Goal: Transaction & Acquisition: Purchase product/service

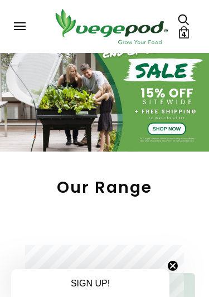
click at [178, 33] on link "4" at bounding box center [184, 32] width 12 height 12
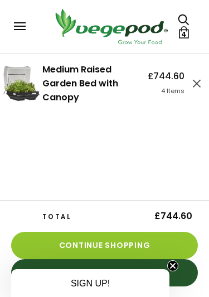
scroll to position [0, 161]
click at [172, 275] on link "View Cart & Checkout" at bounding box center [104, 272] width 187 height 27
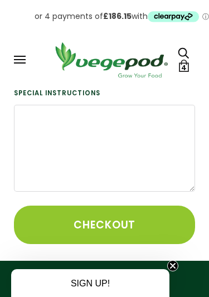
scroll to position [273, 0]
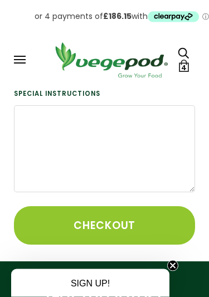
click at [182, 66] on span "4" at bounding box center [184, 67] width 6 height 11
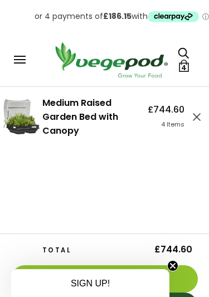
scroll to position [307, 0]
click at [158, 150] on div "Medium Raised Garden Bed with Canopy £744.60 4 Items Total £744.60 Continue Sho…" at bounding box center [104, 209] width 209 height 244
click at [95, 285] on span "SIGN UP!" at bounding box center [90, 283] width 39 height 9
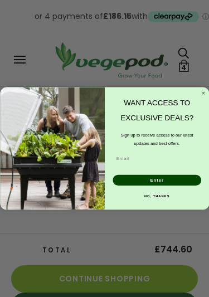
click at [201, 92] on circle "Close dialog" at bounding box center [203, 93] width 6 height 6
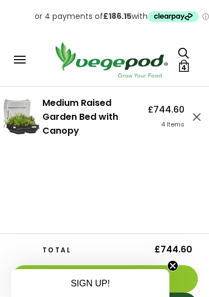
scroll to position [0, 0]
click at [172, 273] on link "Continue Shopping" at bounding box center [104, 279] width 187 height 27
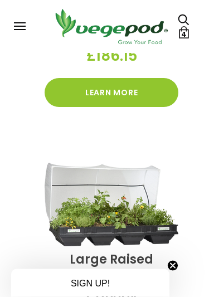
scroll to position [927, 0]
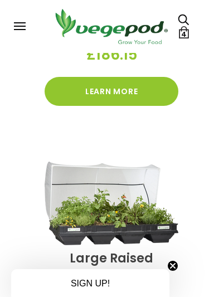
click at [175, 268] on icon "Close teaser" at bounding box center [173, 266] width 4 height 4
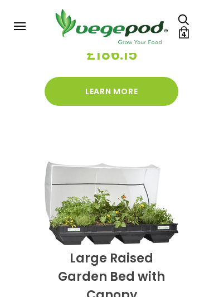
scroll to position [927, 0]
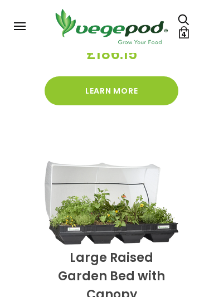
click at [171, 32] on img at bounding box center [111, 27] width 124 height 40
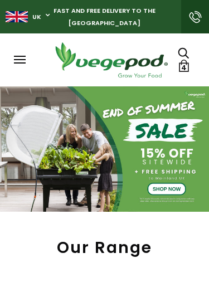
click at [179, 71] on link "4" at bounding box center [184, 66] width 12 height 12
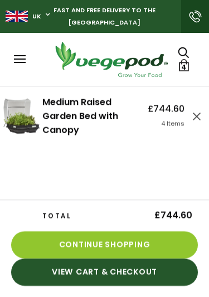
click at [106, 278] on link "View Cart & Checkout" at bounding box center [104, 272] width 187 height 27
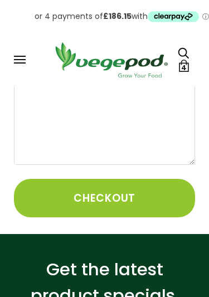
scroll to position [301, 0]
click at [113, 195] on button "Checkout" at bounding box center [104, 198] width 181 height 38
